Goal: Task Accomplishment & Management: Complete application form

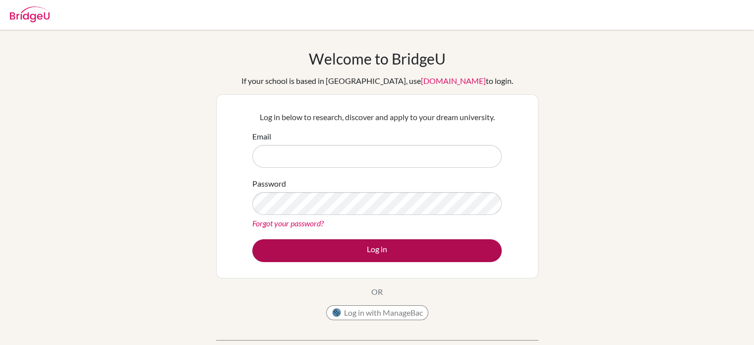
type input "[EMAIL_ADDRESS][DOMAIN_NAME]"
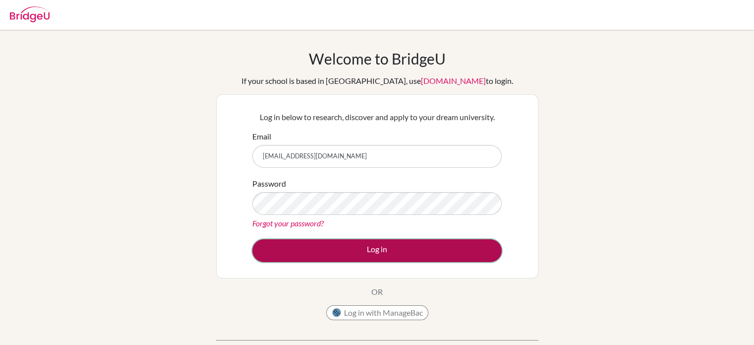
click at [394, 242] on button "Log in" at bounding box center [377, 250] width 250 height 23
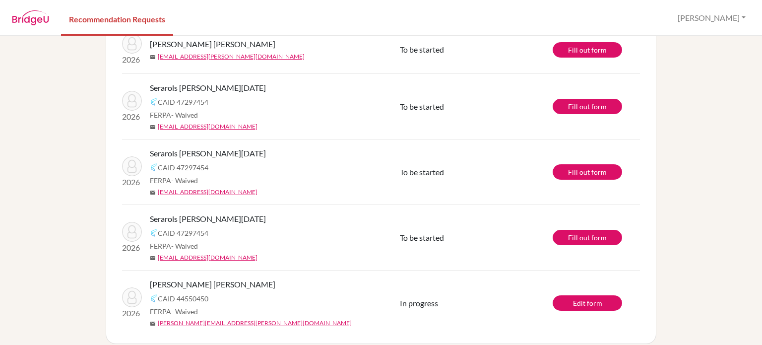
scroll to position [359, 0]
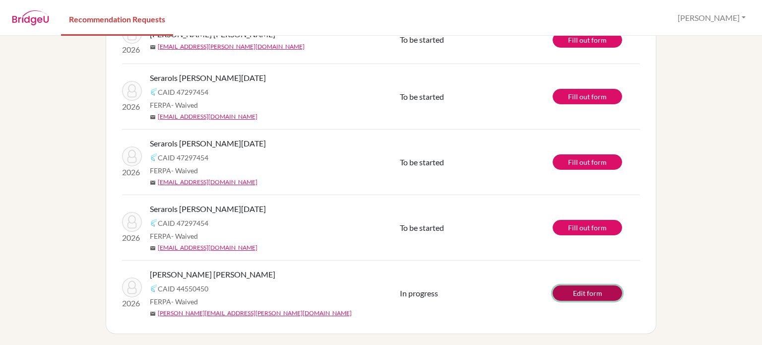
click at [573, 291] on link "Edit form" at bounding box center [587, 292] width 69 height 15
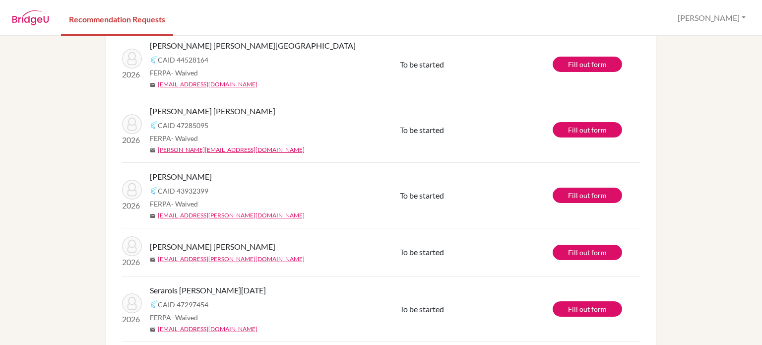
scroll to position [152, 0]
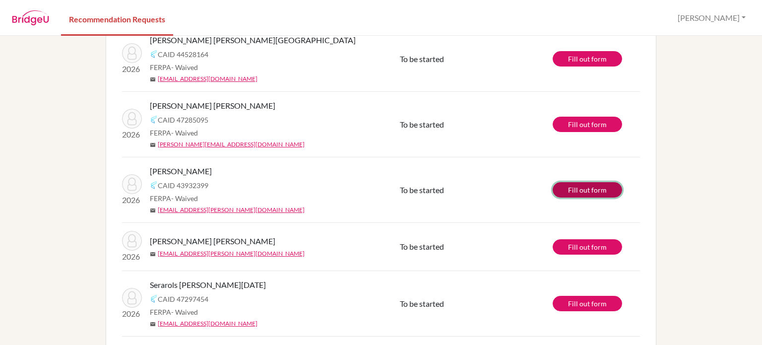
click at [576, 195] on link "Fill out form" at bounding box center [587, 189] width 69 height 15
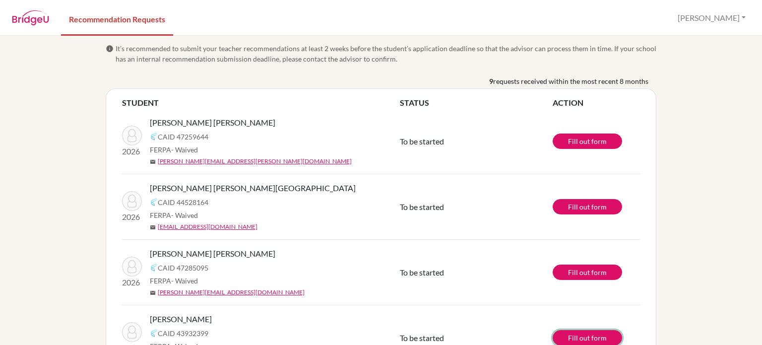
scroll to position [62, 0]
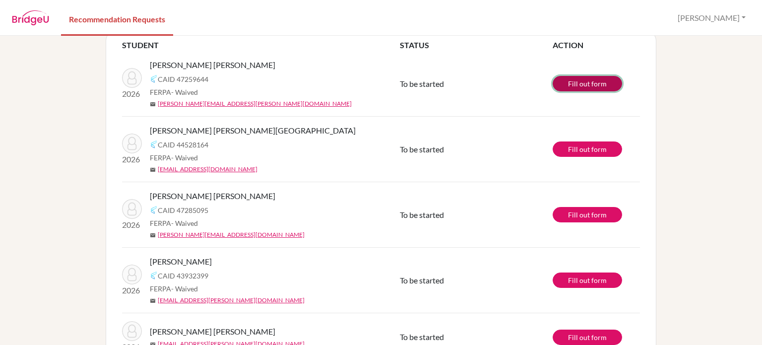
click at [572, 83] on link "Fill out form" at bounding box center [587, 83] width 69 height 15
click at [587, 85] on link "Fill out form" at bounding box center [587, 83] width 69 height 15
